Goal: Communication & Community: Share content

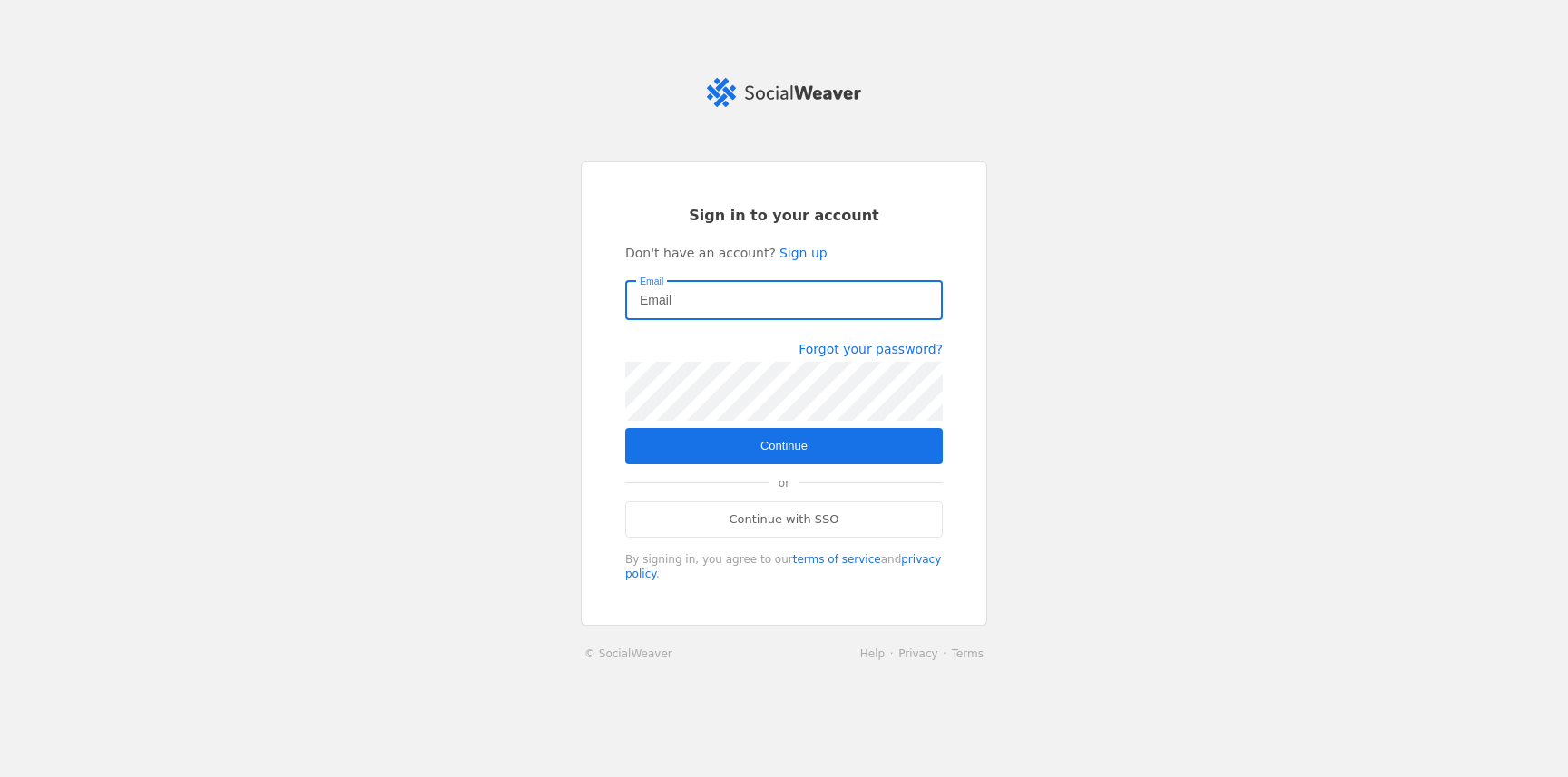
click at [797, 308] on input "Email" at bounding box center [784, 299] width 288 height 21
click at [0, 776] on com-1password-button at bounding box center [0, 777] width 0 height 0
type input "[PERSON_NAME][EMAIL_ADDRESS][DOMAIN_NAME]"
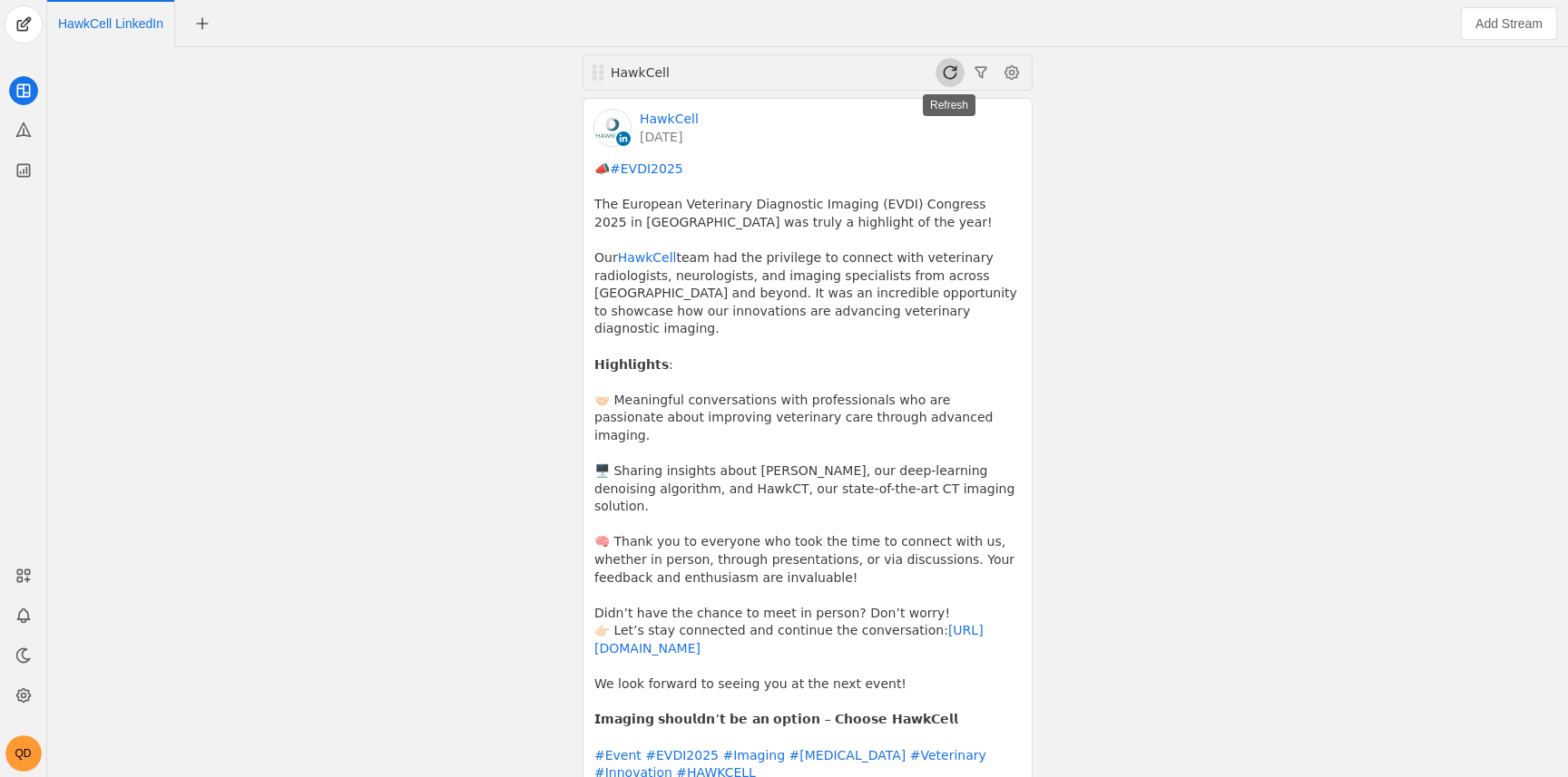
click at [944, 58] on span at bounding box center [950, 72] width 29 height 29
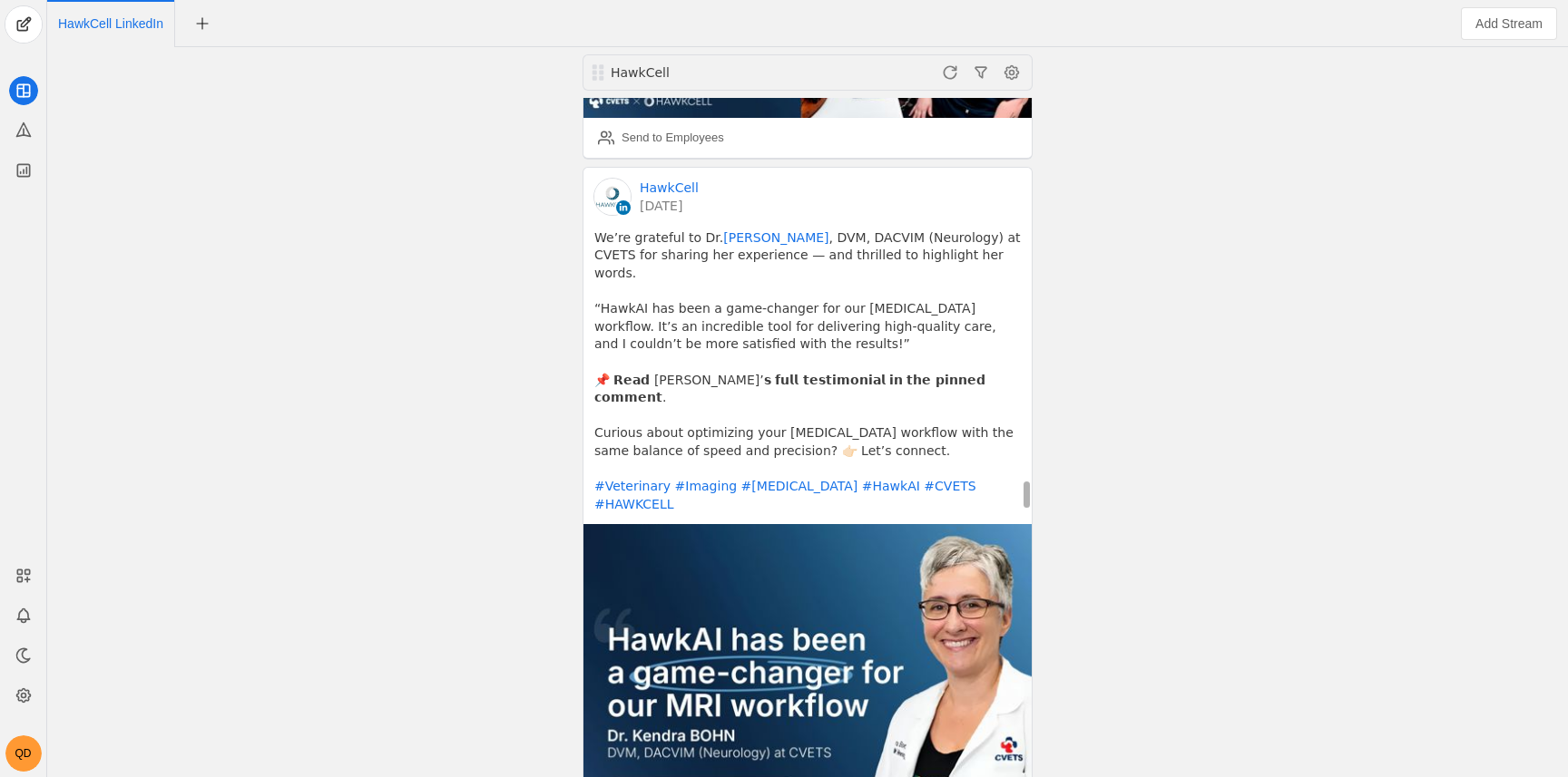
scroll to position [9478, 0]
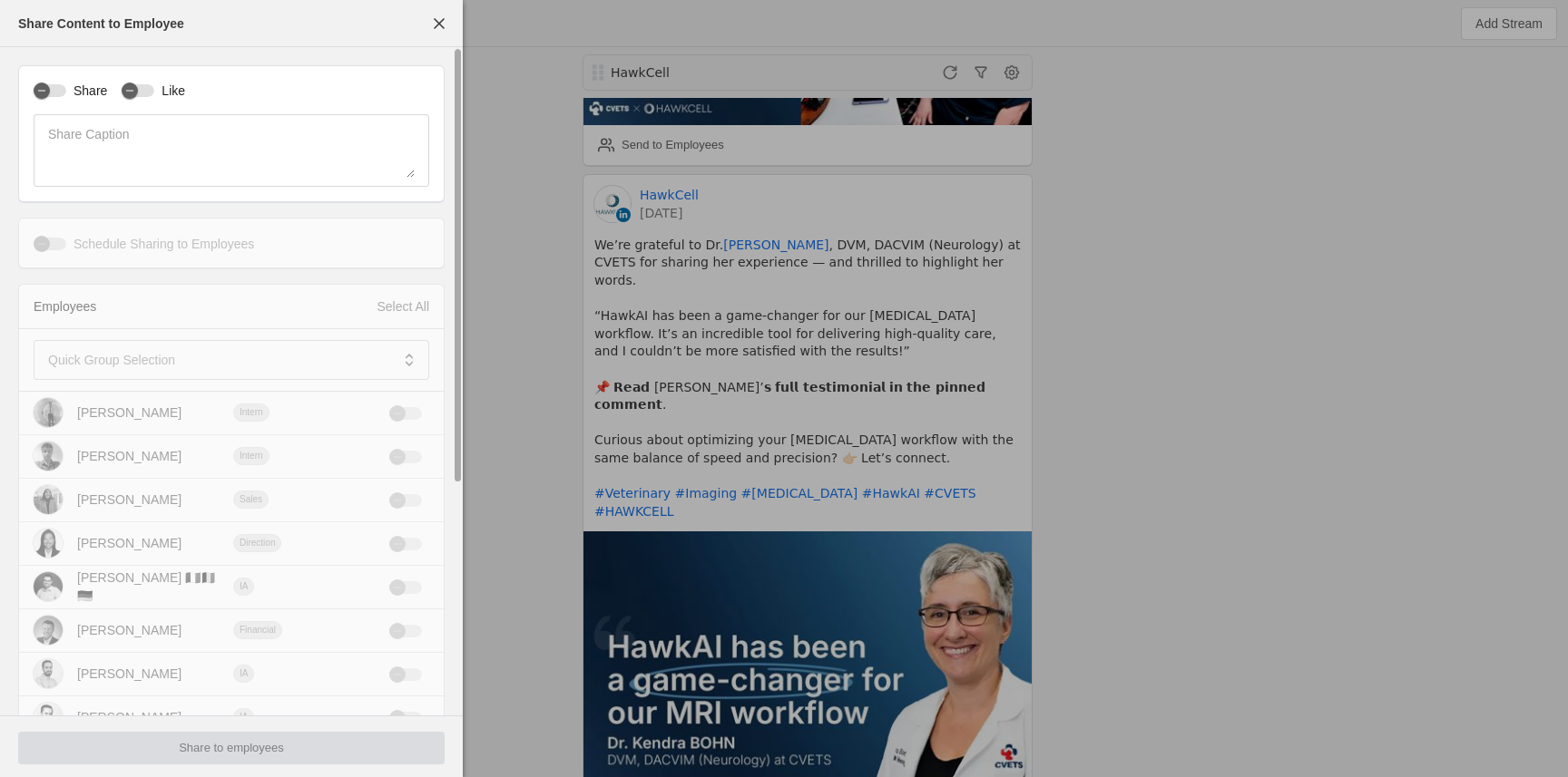
click at [68, 78] on div "Share Like Share Caption" at bounding box center [232, 134] width 427 height 138
click at [65, 90] on div "button" at bounding box center [49, 91] width 33 height 13
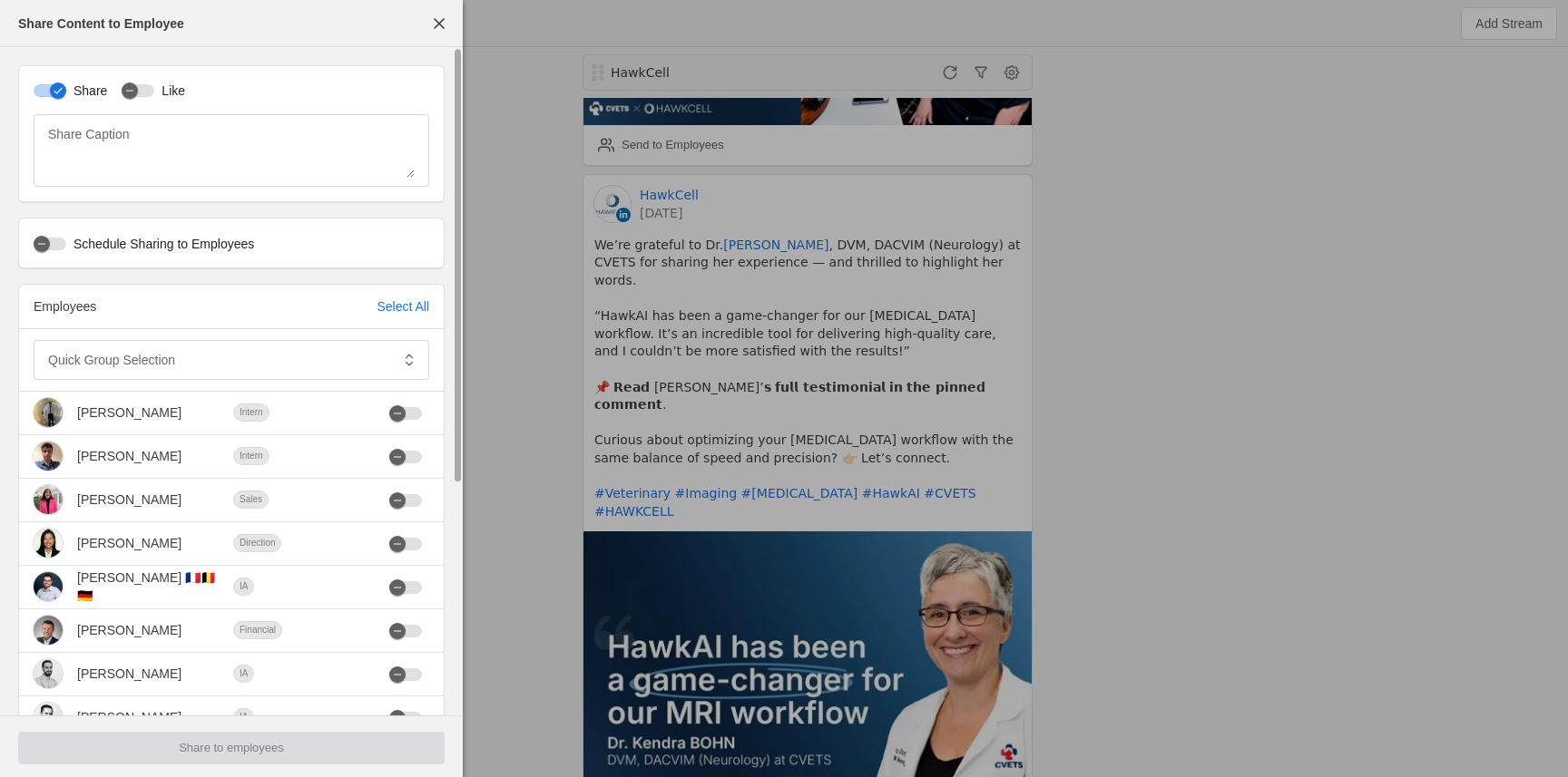
click at [115, 90] on div "Share Like" at bounding box center [231, 90] width 395 height 19
click at [153, 91] on div "button" at bounding box center [138, 91] width 33 height 13
click at [398, 311] on div "Select All" at bounding box center [403, 307] width 53 height 19
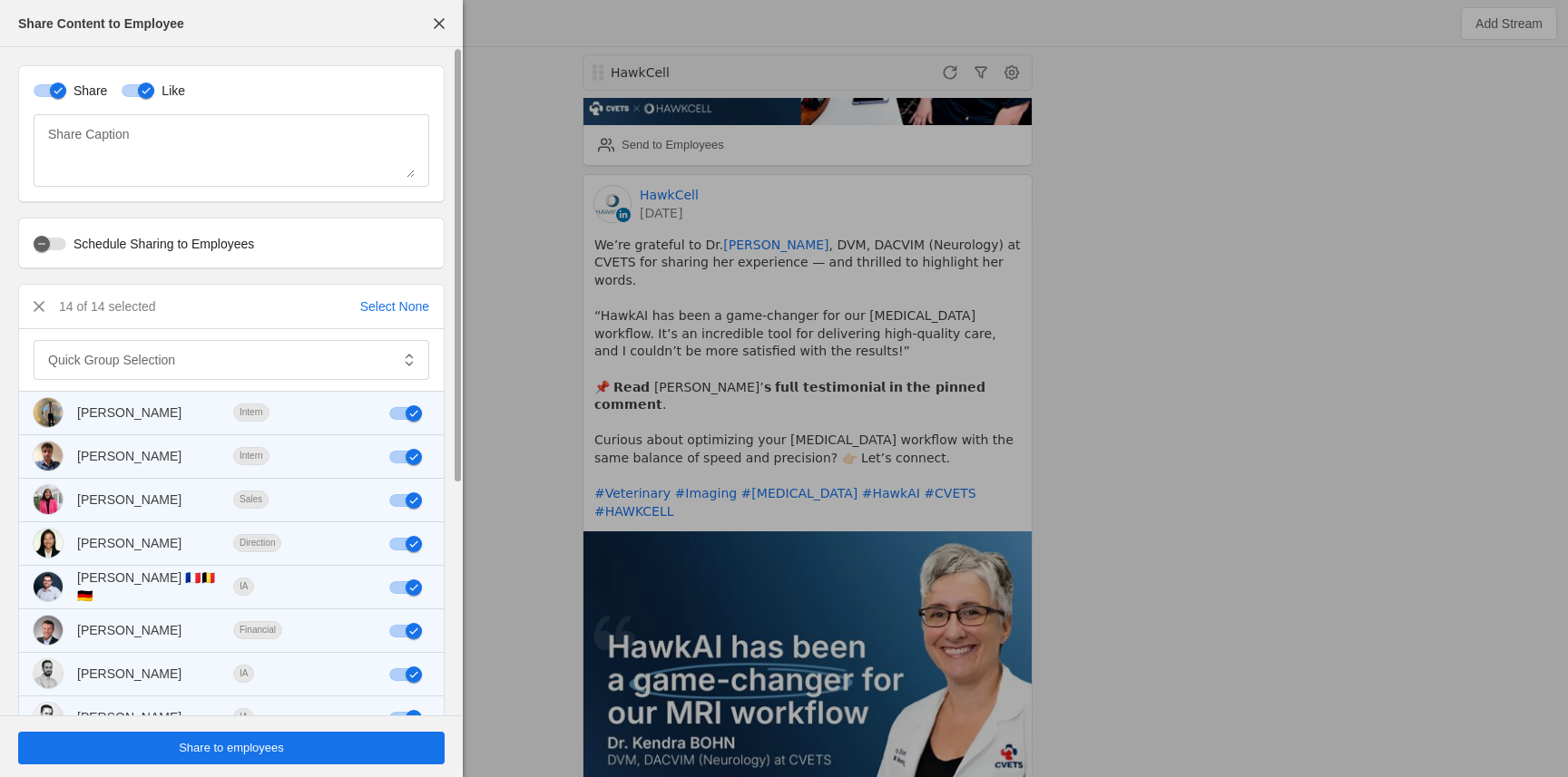
click at [259, 744] on span "Share to employees" at bounding box center [231, 748] width 105 height 19
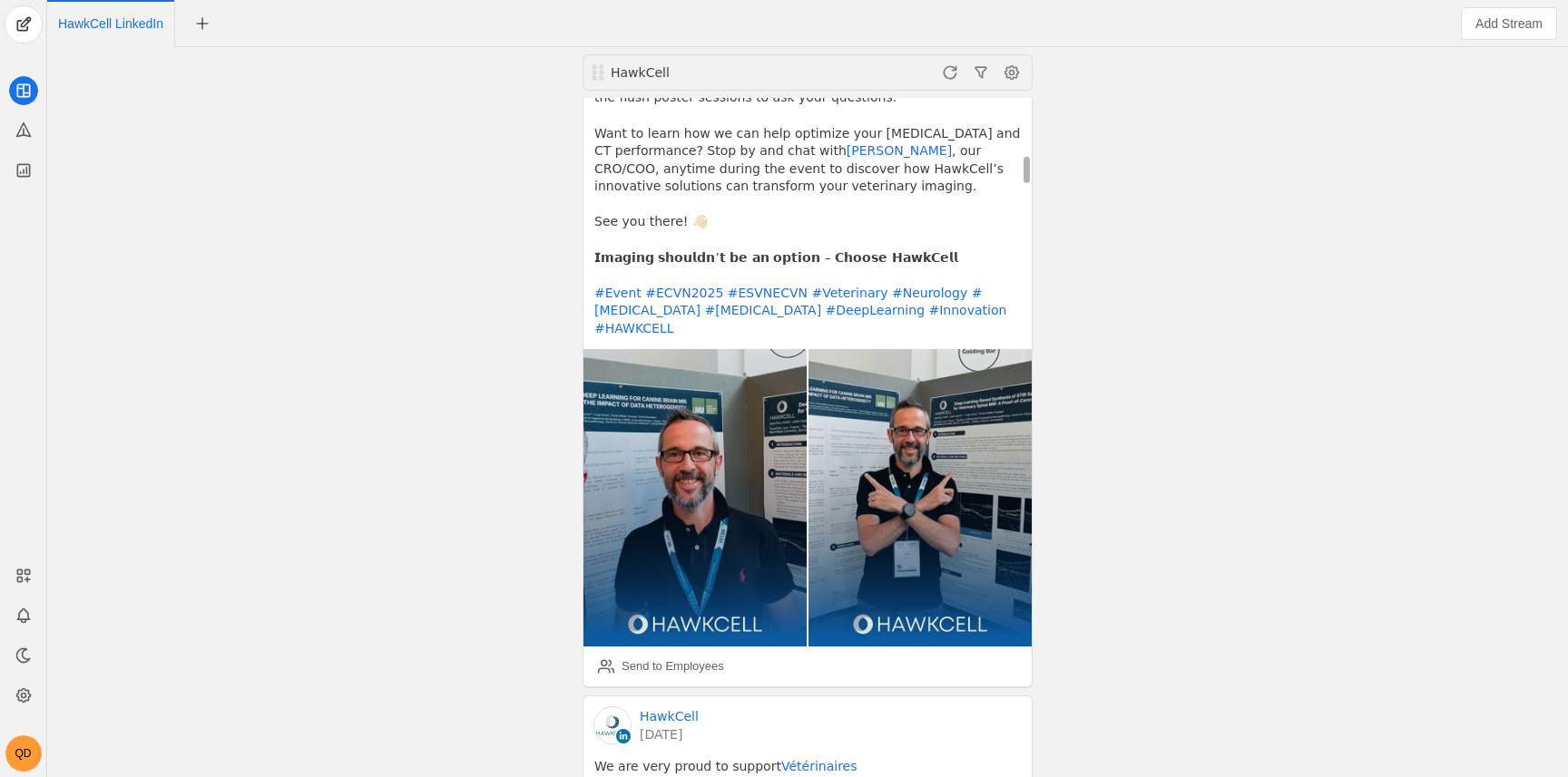
scroll to position [1053, 0]
